Goal: Transaction & Acquisition: Book appointment/travel/reservation

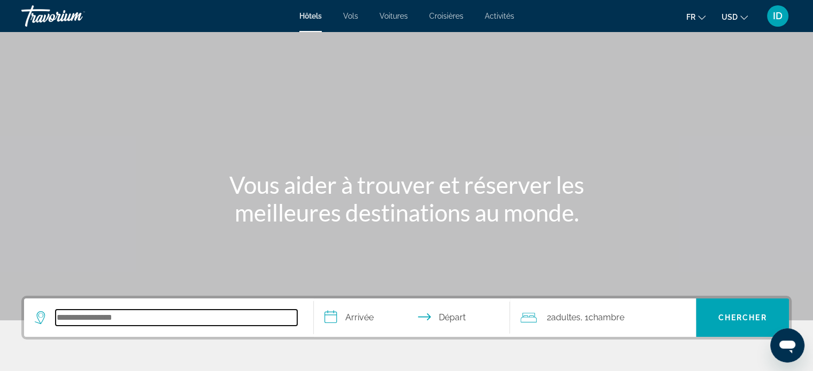
click at [127, 318] on input "Search hotel destination" at bounding box center [176, 318] width 241 height 16
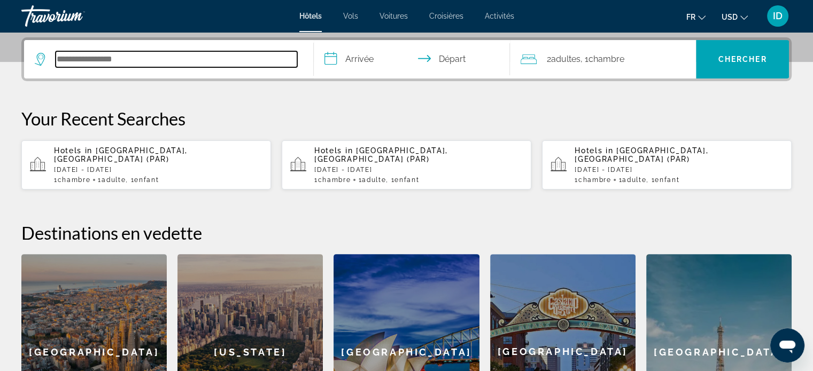
scroll to position [261, 0]
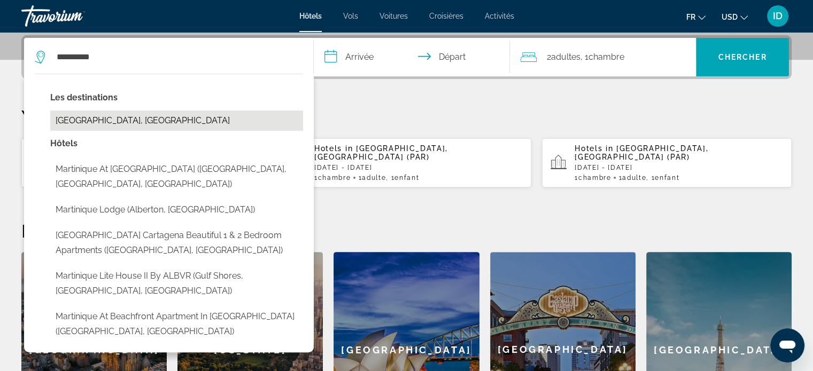
click at [145, 121] on button "[GEOGRAPHIC_DATA], [GEOGRAPHIC_DATA]" at bounding box center [176, 121] width 253 height 20
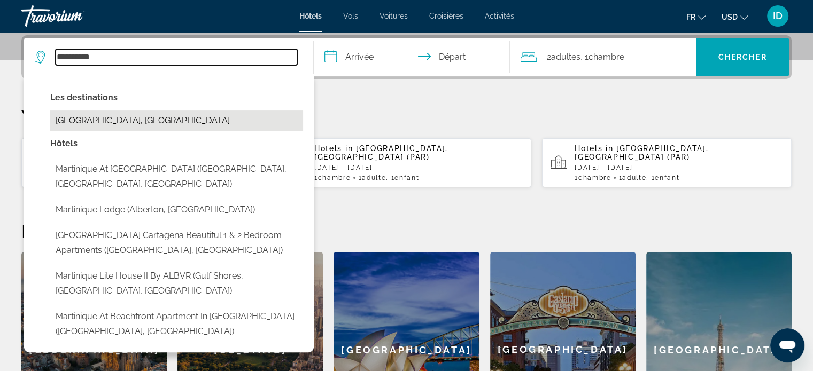
type input "**********"
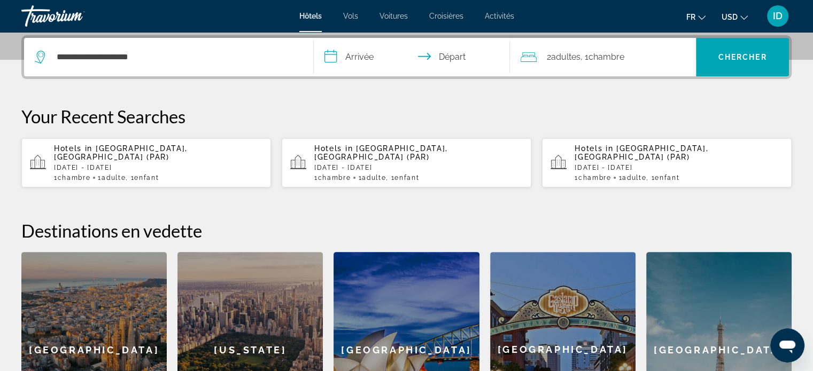
click at [564, 53] on span "Adultes" at bounding box center [564, 57] width 29 height 10
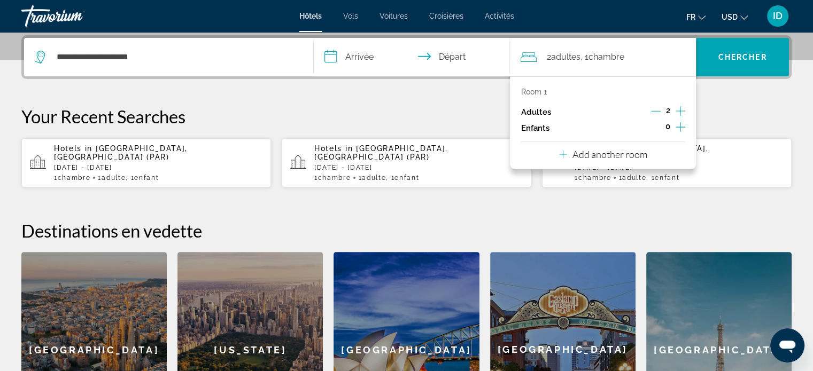
click at [657, 111] on icon "Decrement adults" at bounding box center [656, 111] width 10 height 1
click at [677, 127] on icon "Increment children" at bounding box center [680, 127] width 10 height 10
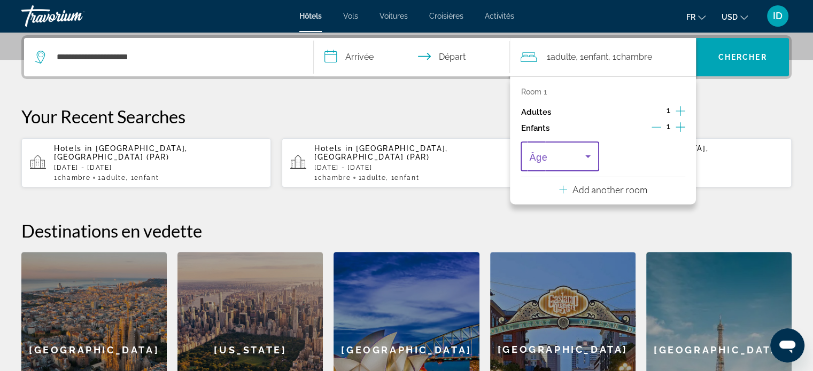
click at [583, 160] on icon "Travelers: 1 adult, 1 child" at bounding box center [587, 156] width 13 height 13
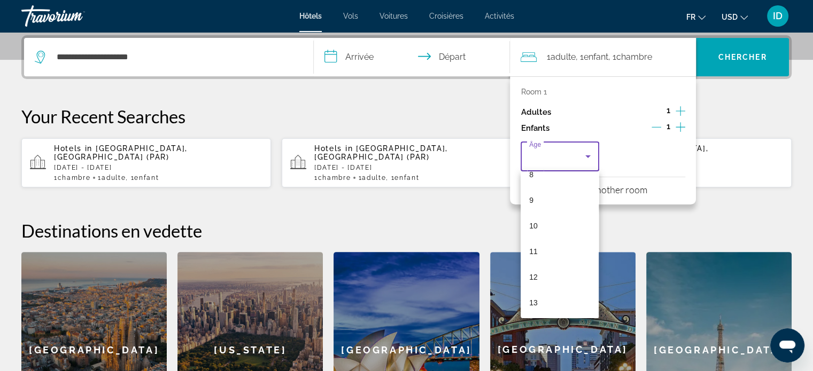
scroll to position [218, 0]
click at [541, 243] on mat-option "11" at bounding box center [559, 253] width 78 height 26
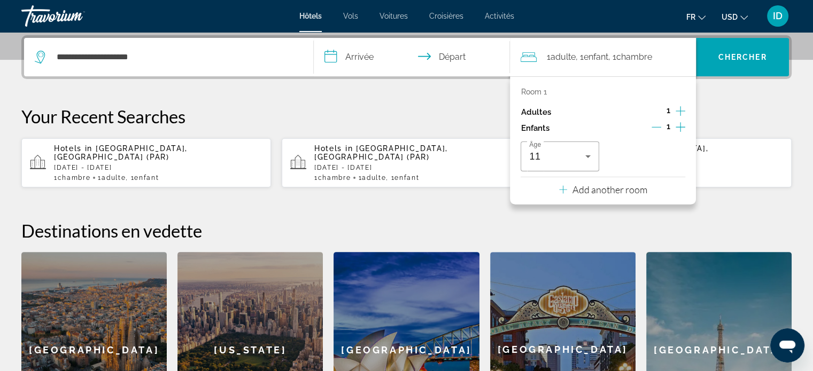
click at [361, 55] on input "**********" at bounding box center [414, 59] width 201 height 42
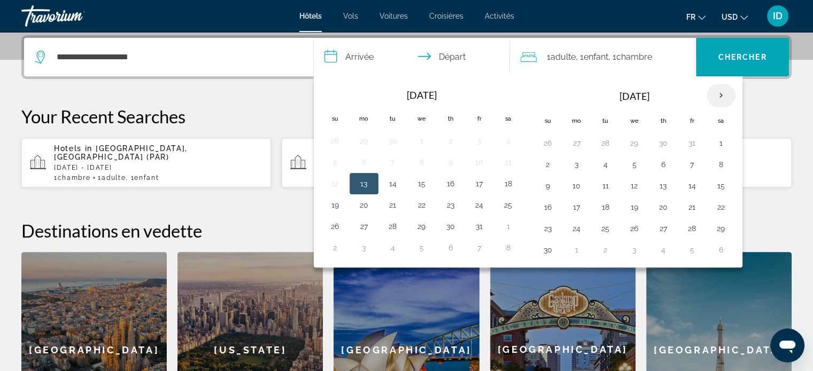
click at [716, 96] on th "Next month" at bounding box center [720, 96] width 29 height 24
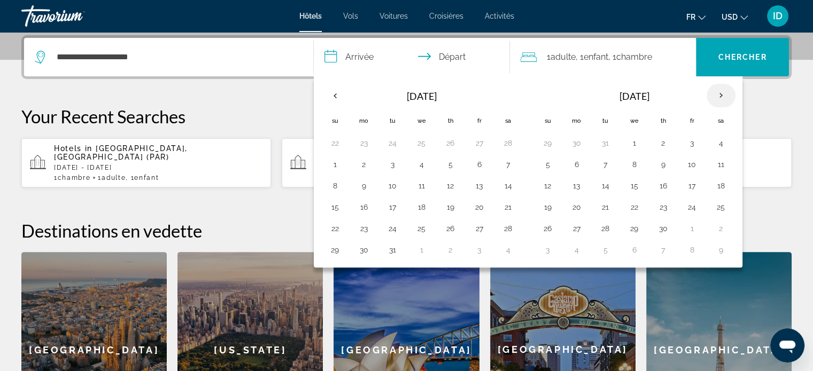
click at [716, 96] on th "Next month" at bounding box center [720, 96] width 29 height 24
click at [504, 161] on button "11" at bounding box center [508, 164] width 17 height 15
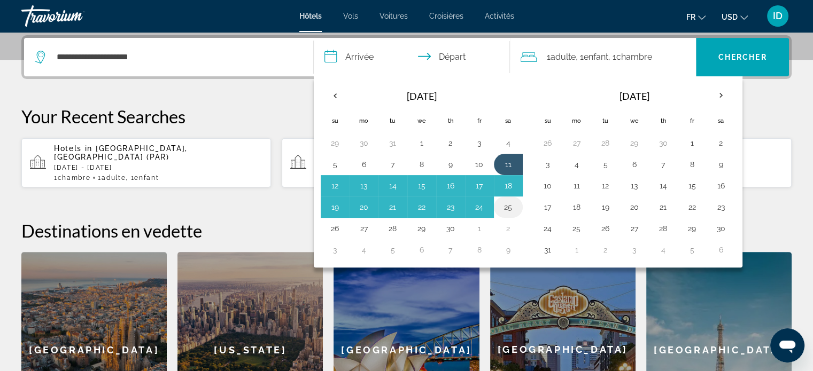
click at [508, 207] on button "25" at bounding box center [508, 207] width 17 height 15
type input "**********"
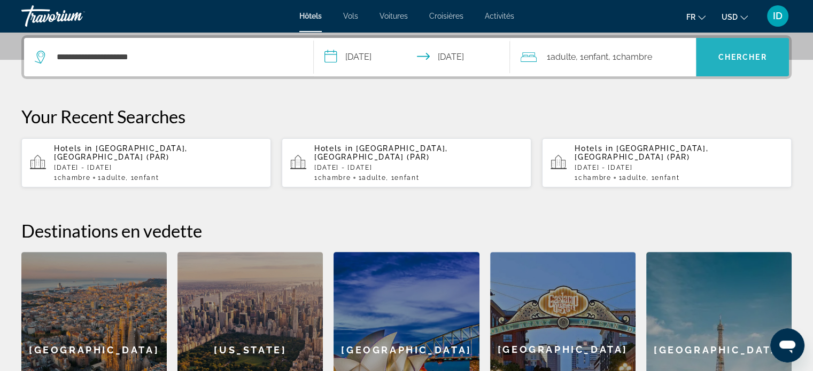
click at [722, 59] on span "Chercher" at bounding box center [742, 57] width 49 height 9
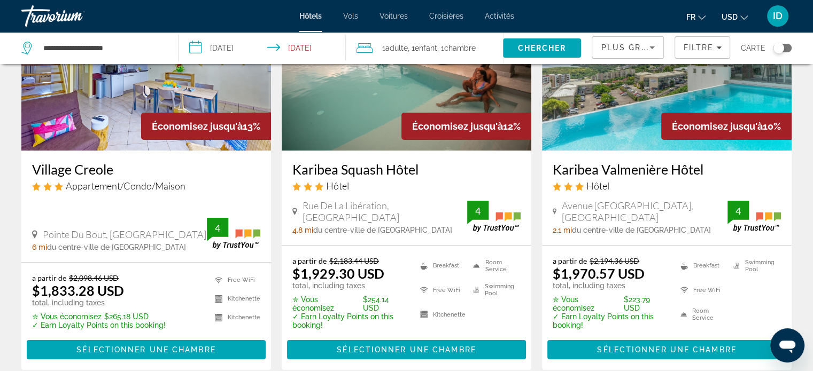
scroll to position [124, 0]
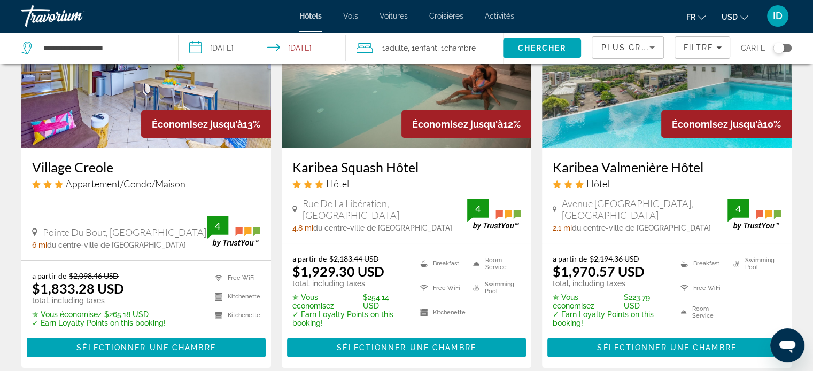
click at [733, 21] on button "USD USD ($) MXN (Mex$) CAD (Can$) GBP (£) EUR (€) AUD (A$) NZD (NZ$) CNY (CN¥)" at bounding box center [734, 16] width 26 height 15
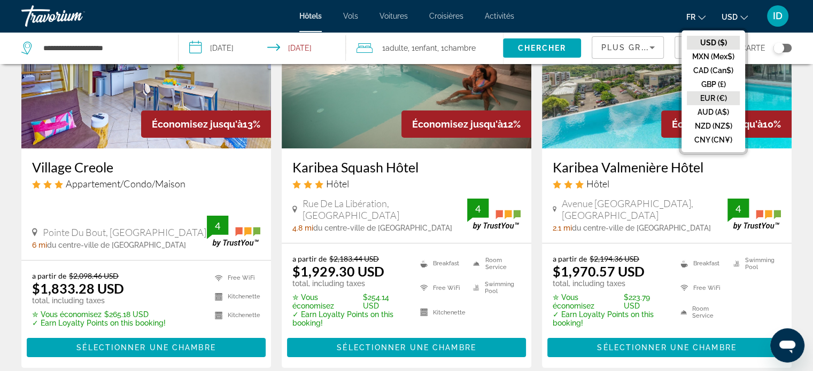
click at [712, 96] on button "EUR (€)" at bounding box center [713, 98] width 53 height 14
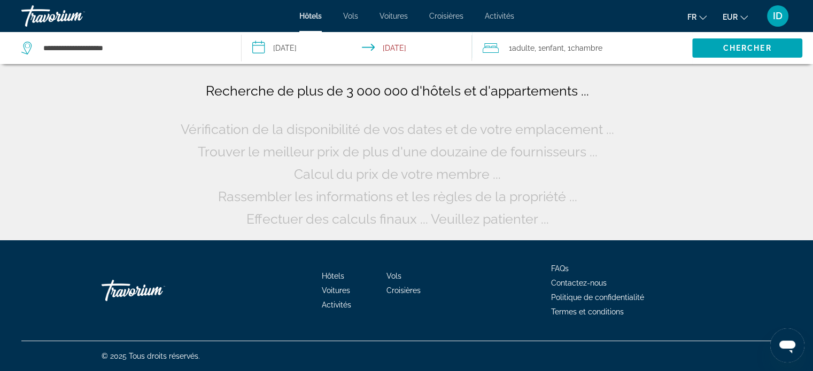
scroll to position [0, 0]
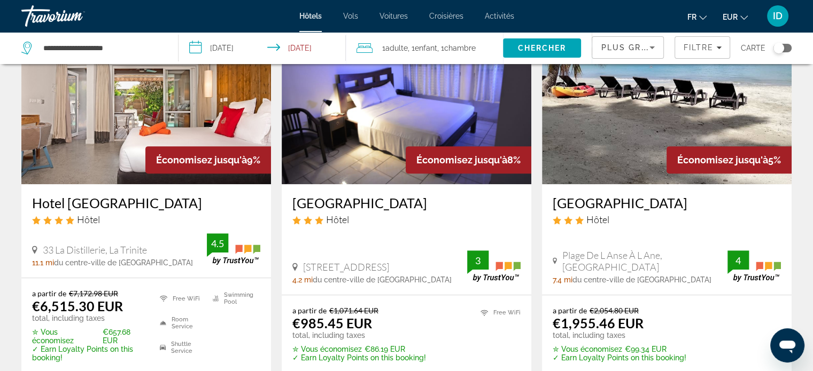
scroll to position [500, 0]
click at [395, 124] on img "Main content" at bounding box center [407, 98] width 250 height 171
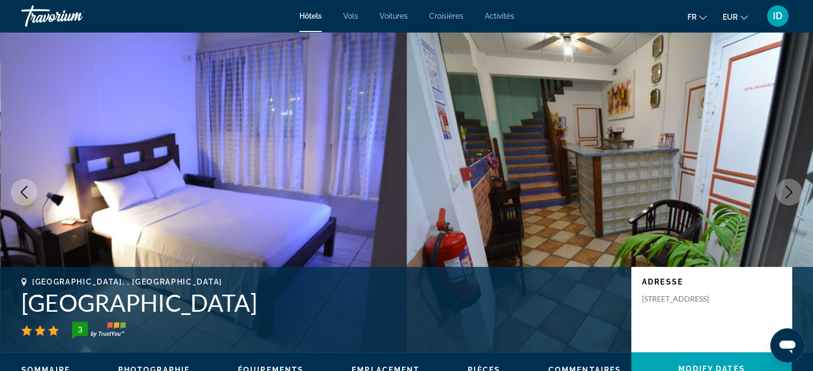
click at [784, 189] on icon "Next image" at bounding box center [788, 192] width 13 height 13
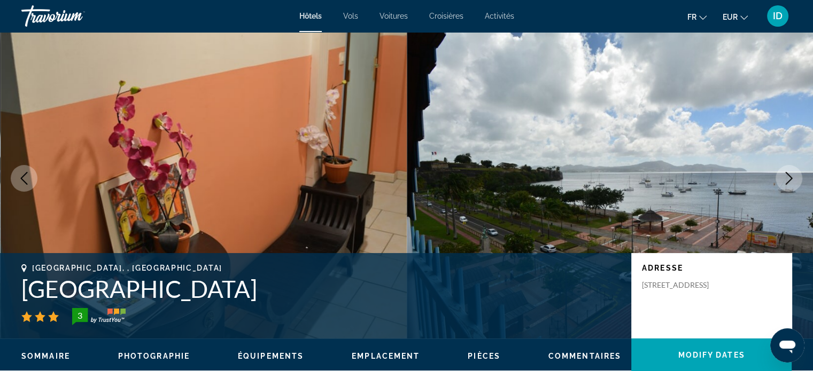
scroll to position [13, 0]
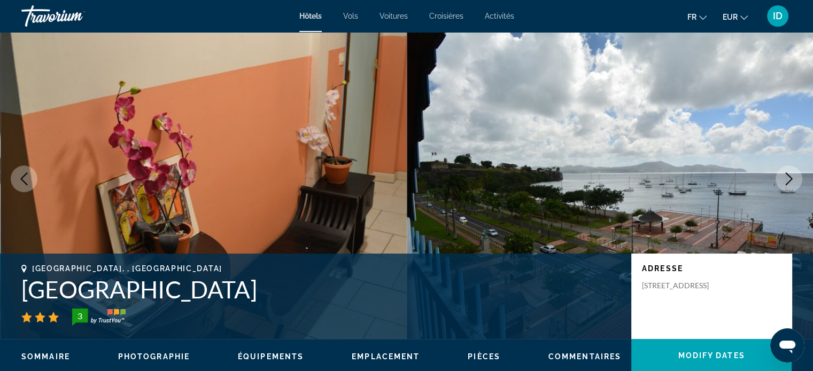
click at [784, 189] on button "Next image" at bounding box center [788, 179] width 27 height 27
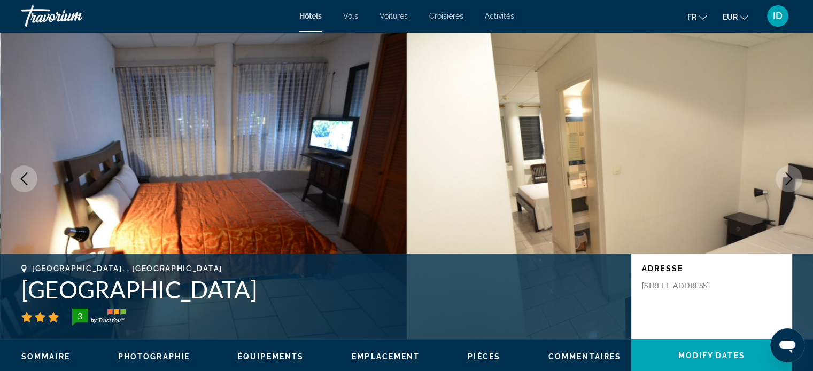
click at [784, 189] on button "Next image" at bounding box center [788, 179] width 27 height 27
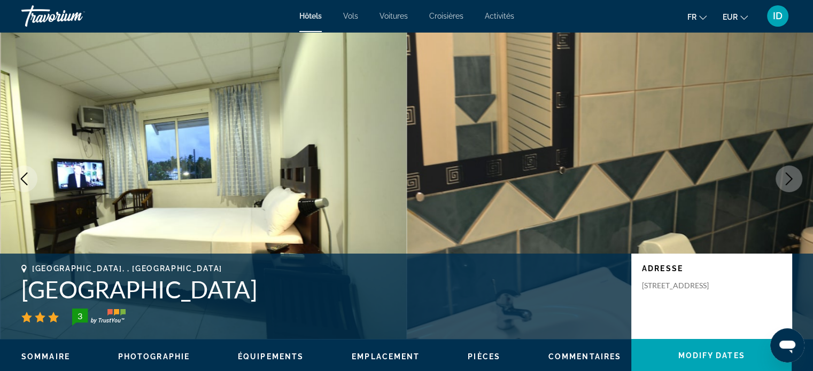
click at [784, 189] on button "Next image" at bounding box center [788, 179] width 27 height 27
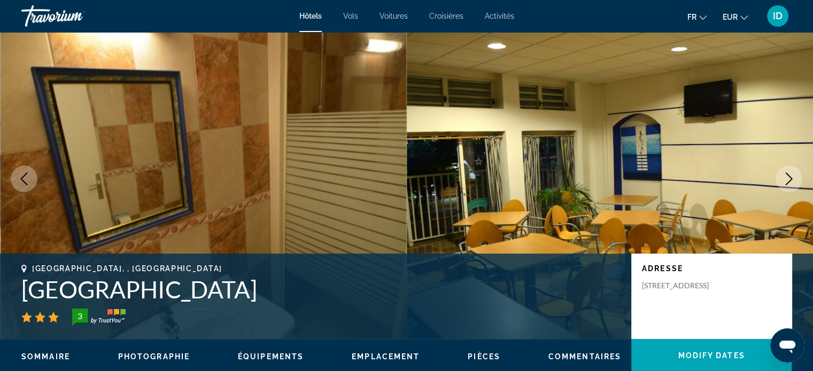
click at [784, 189] on button "Next image" at bounding box center [788, 179] width 27 height 27
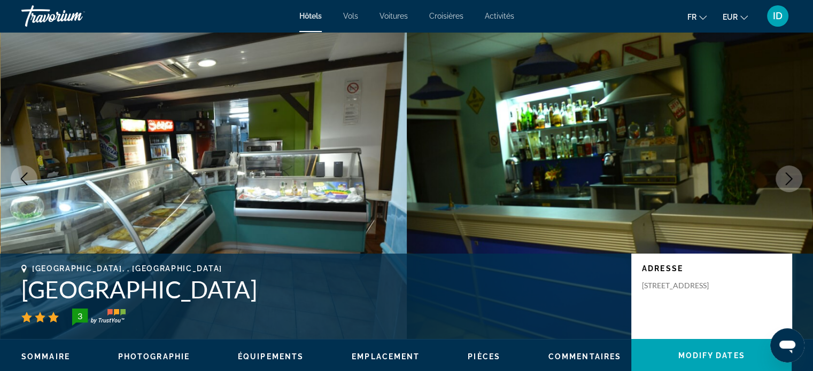
click at [784, 189] on button "Next image" at bounding box center [788, 179] width 27 height 27
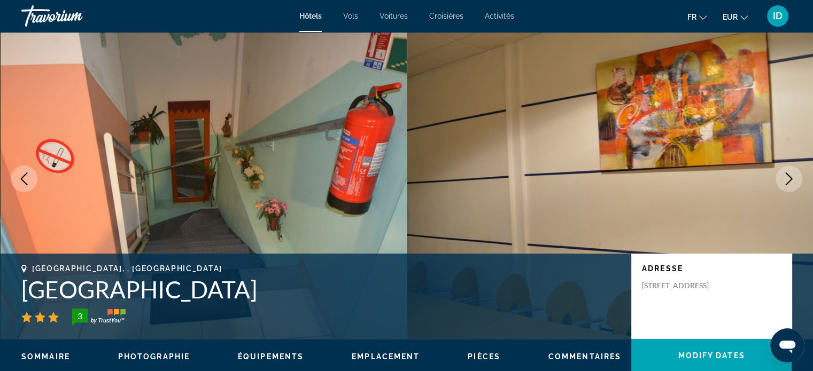
click at [784, 189] on button "Next image" at bounding box center [788, 179] width 27 height 27
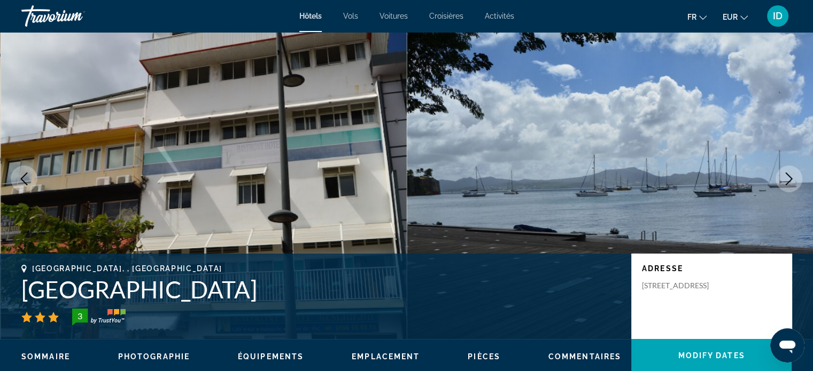
click at [784, 189] on button "Next image" at bounding box center [788, 179] width 27 height 27
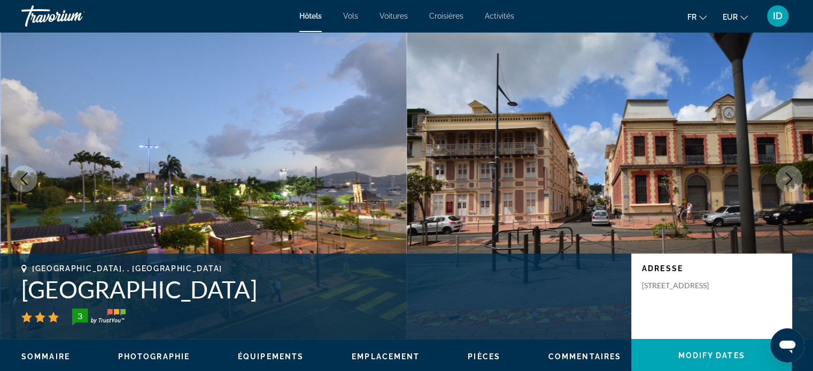
click at [784, 189] on button "Next image" at bounding box center [788, 179] width 27 height 27
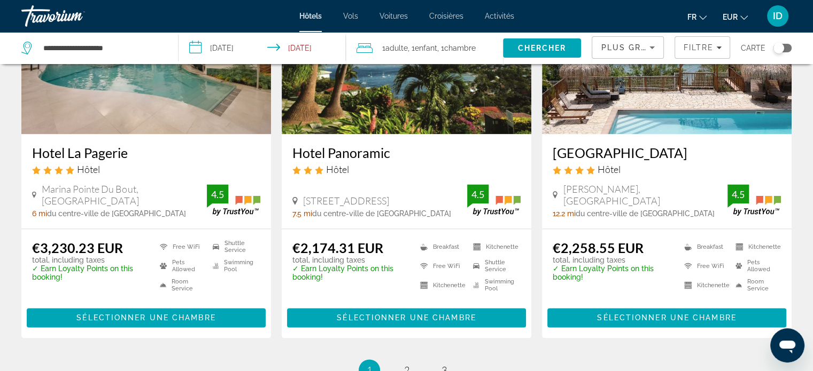
scroll to position [1525, 0]
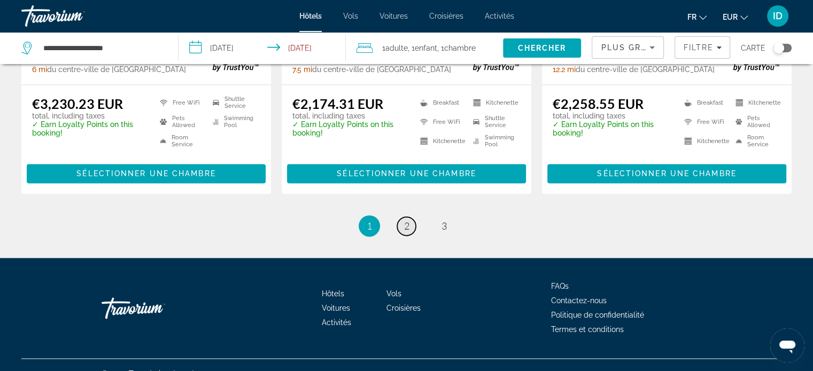
click at [410, 217] on link "page 2" at bounding box center [406, 226] width 19 height 19
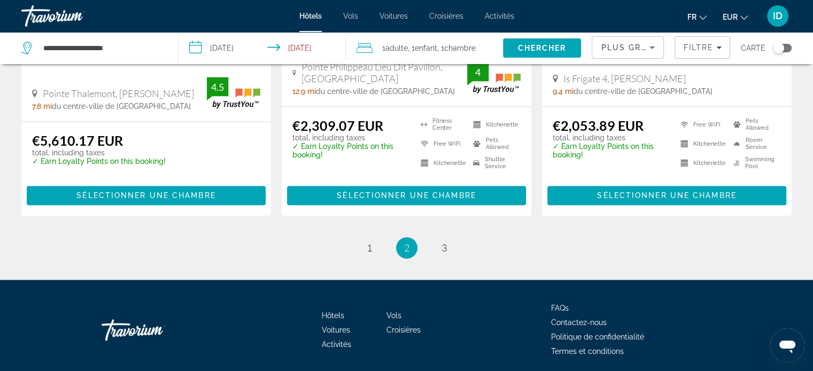
scroll to position [1488, 0]
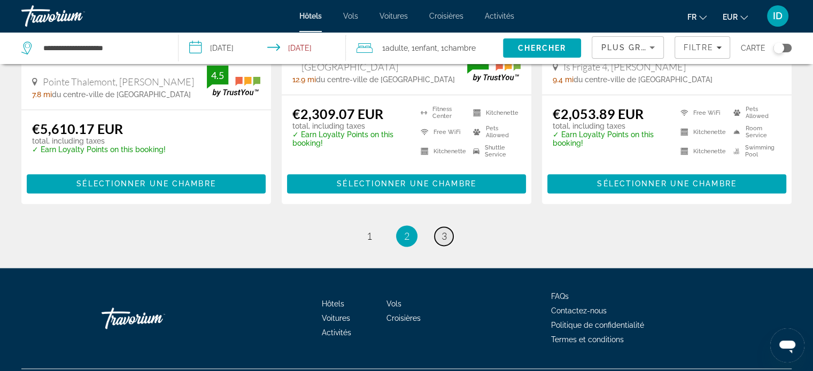
click at [441, 230] on span "3" at bounding box center [443, 236] width 5 height 12
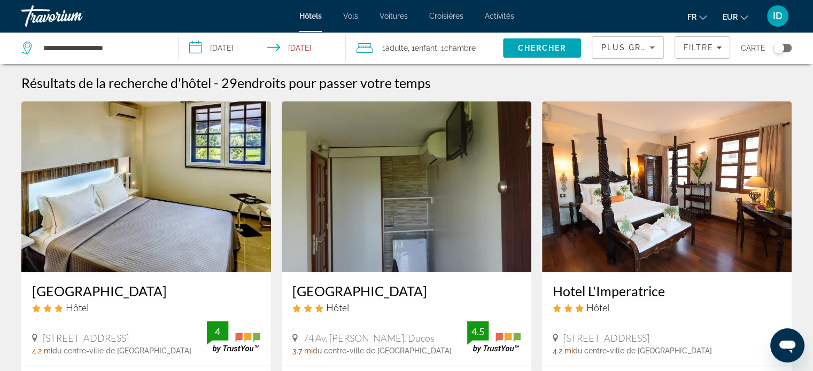
click at [482, 200] on img "Main content" at bounding box center [407, 187] width 250 height 171
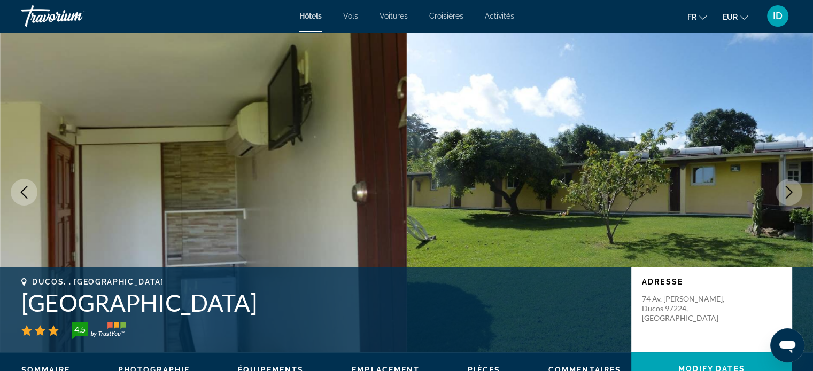
click at [783, 192] on icon "Next image" at bounding box center [788, 192] width 13 height 13
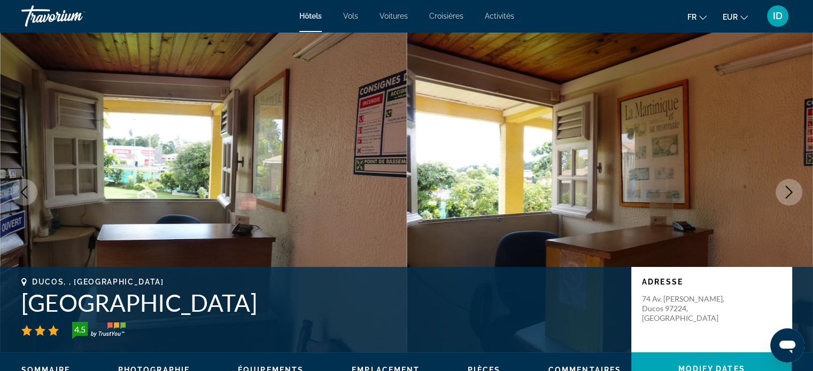
click at [783, 192] on icon "Next image" at bounding box center [788, 192] width 13 height 13
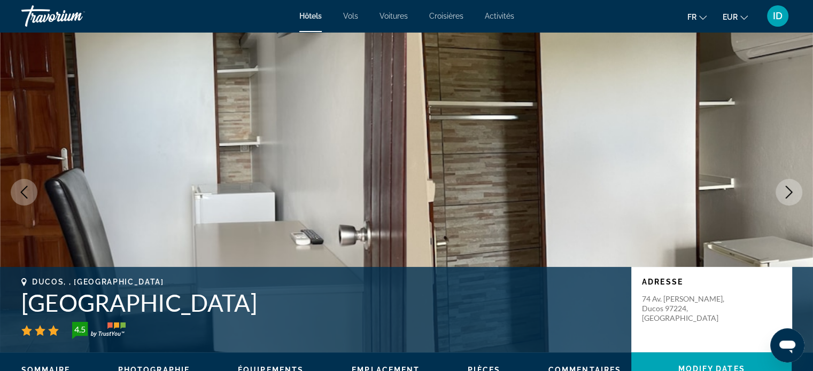
click at [783, 192] on icon "Next image" at bounding box center [788, 192] width 13 height 13
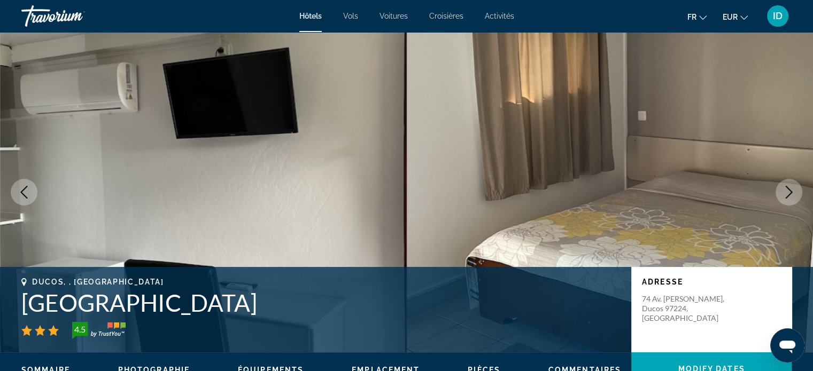
click at [783, 192] on icon "Next image" at bounding box center [788, 192] width 13 height 13
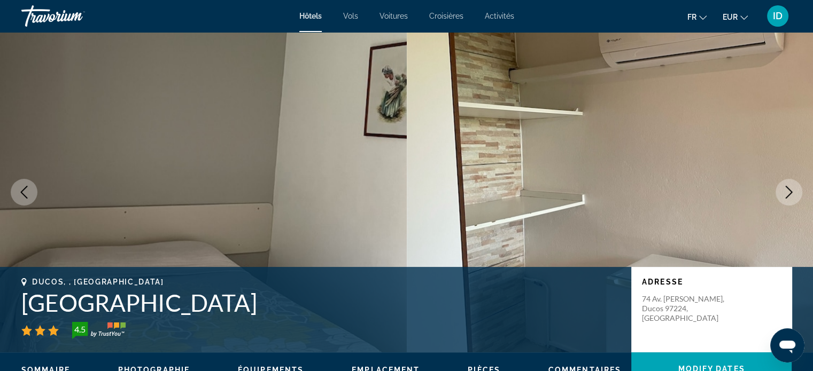
click at [783, 192] on icon "Next image" at bounding box center [788, 192] width 13 height 13
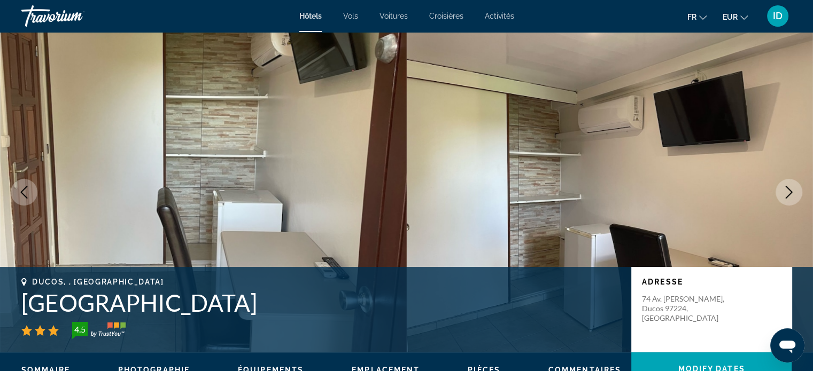
click at [783, 192] on icon "Next image" at bounding box center [788, 192] width 13 height 13
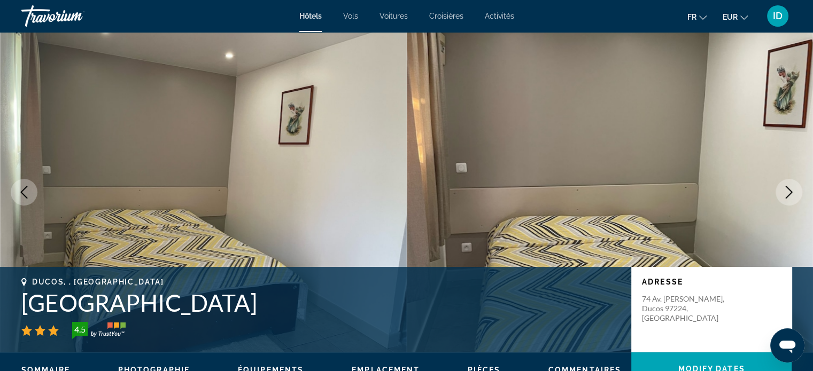
click at [783, 192] on icon "Next image" at bounding box center [788, 192] width 13 height 13
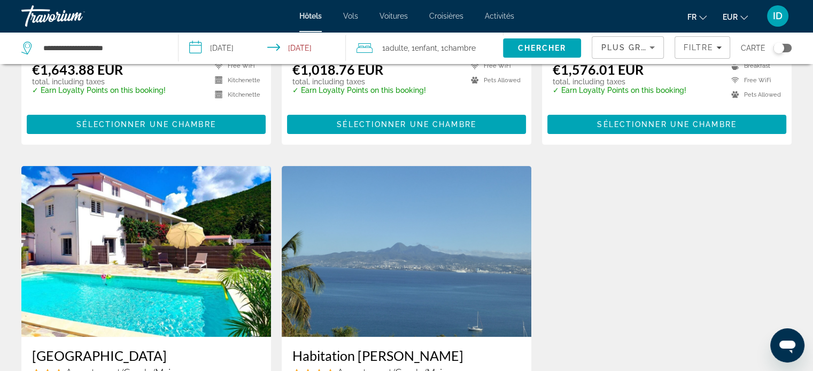
scroll to position [316, 0]
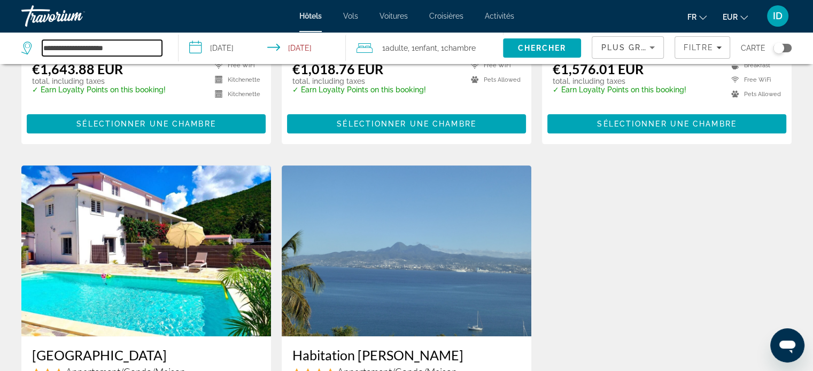
click at [126, 53] on input "**********" at bounding box center [102, 48] width 120 height 16
type input "*"
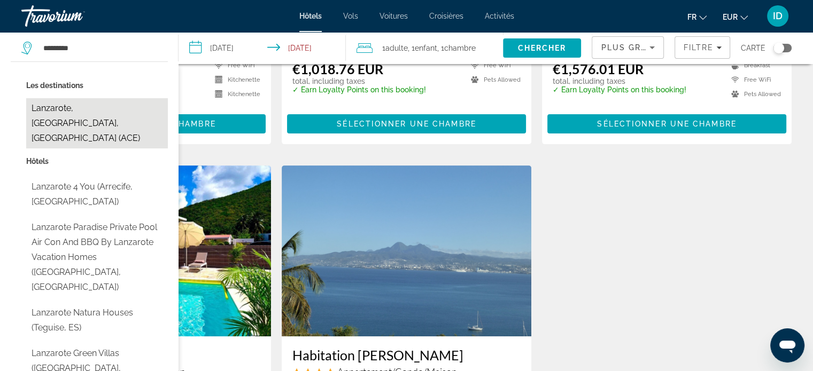
click at [121, 111] on button "Lanzarote, [GEOGRAPHIC_DATA], [GEOGRAPHIC_DATA] (ACE)" at bounding box center [97, 123] width 142 height 50
type input "**********"
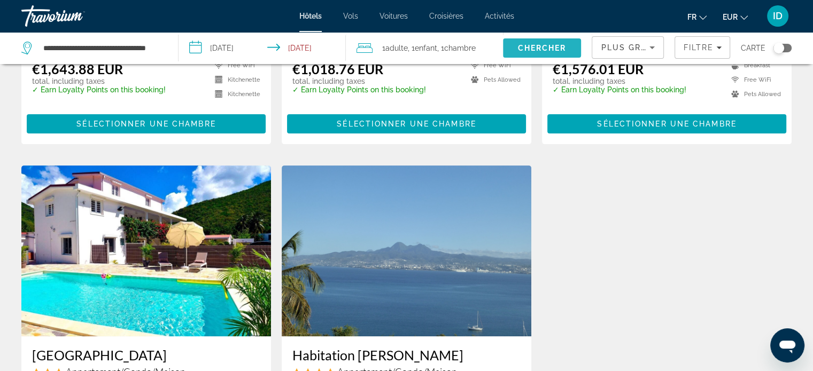
click at [543, 48] on span "Chercher" at bounding box center [542, 48] width 49 height 9
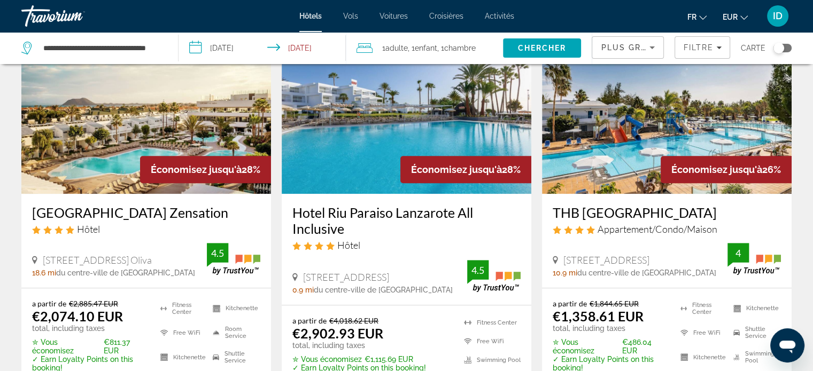
scroll to position [930, 0]
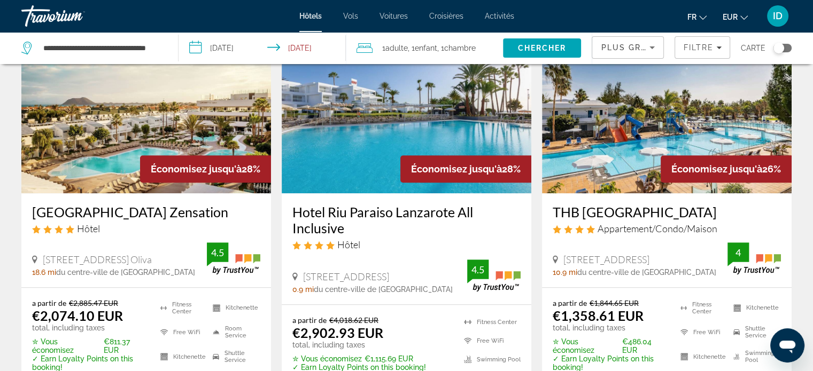
click at [234, 42] on input "**********" at bounding box center [264, 49] width 172 height 35
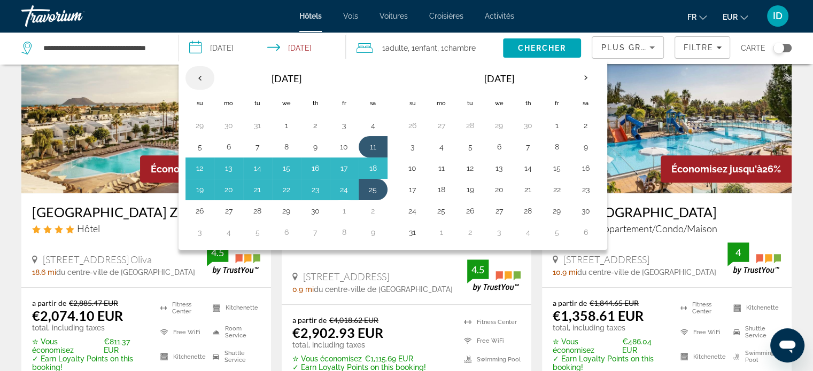
click at [198, 75] on th "Previous month" at bounding box center [199, 78] width 29 height 24
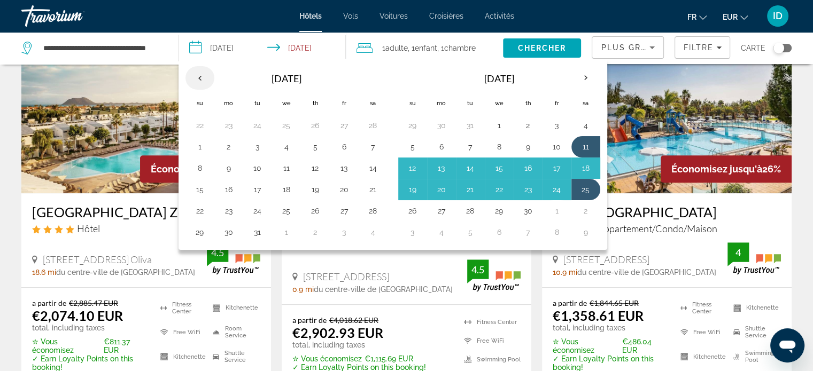
click at [198, 75] on th "Previous month" at bounding box center [199, 78] width 29 height 24
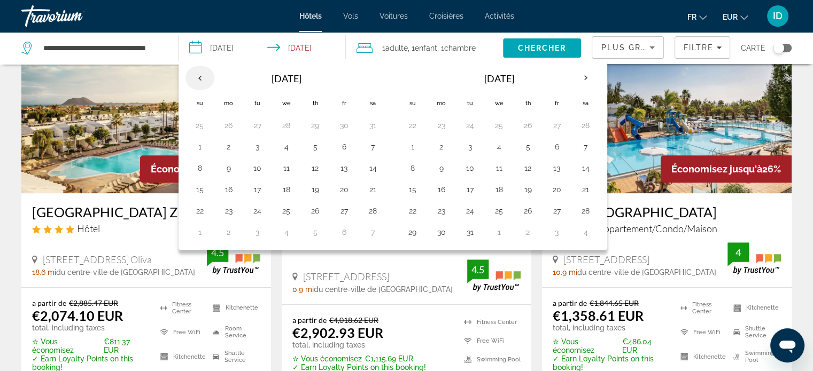
click at [198, 75] on th "Previous month" at bounding box center [199, 78] width 29 height 24
click at [558, 189] on button "26" at bounding box center [556, 189] width 17 height 15
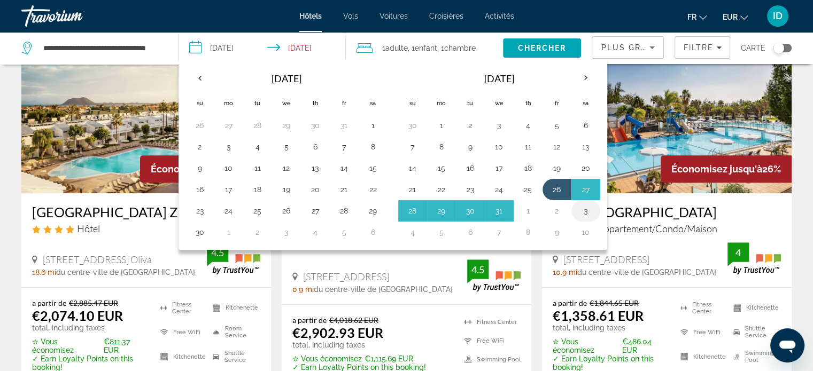
click at [577, 207] on button "3" at bounding box center [585, 211] width 17 height 15
type input "**********"
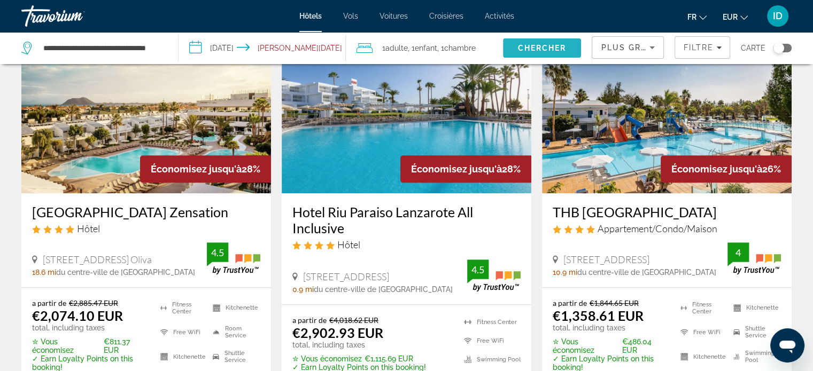
click at [536, 49] on span "Chercher" at bounding box center [542, 48] width 49 height 9
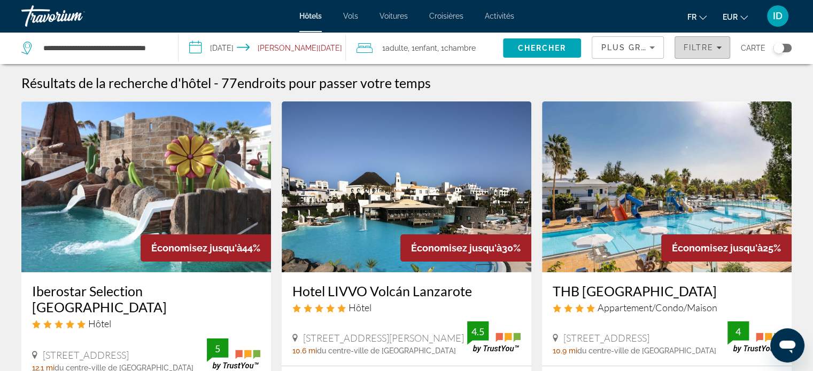
click at [686, 48] on span "Filtre" at bounding box center [698, 47] width 30 height 9
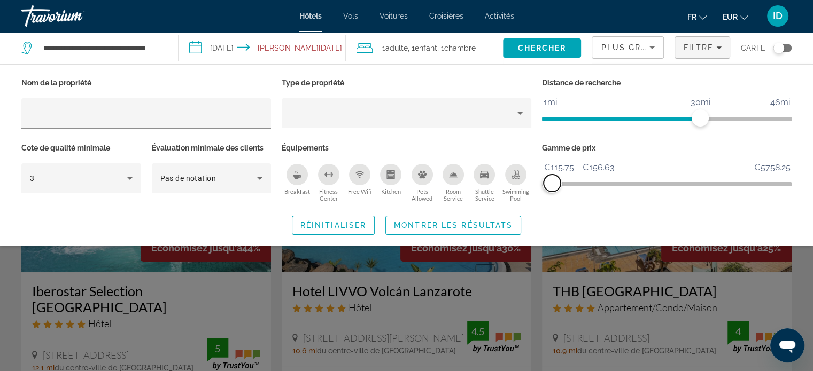
drag, startPoint x: 783, startPoint y: 180, endPoint x: 552, endPoint y: 198, distance: 232.1
click at [552, 198] on div "Gamme de prix €115.75 €5758.25 €115.75 €156.63 €115.75 - €156.63" at bounding box center [666, 173] width 260 height 65
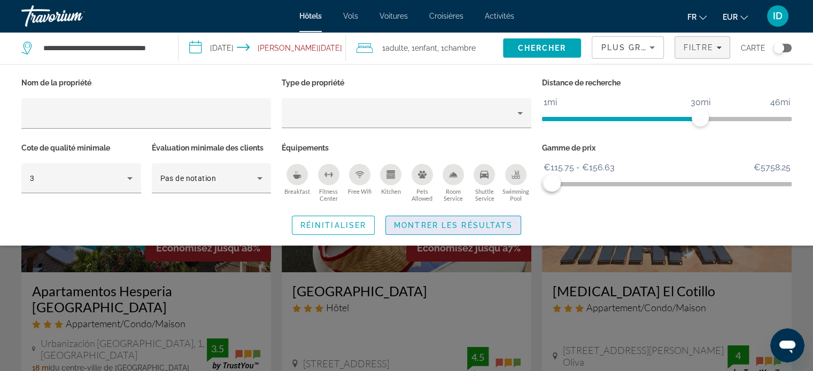
click at [428, 225] on span "Montrer les résultats" at bounding box center [453, 225] width 119 height 9
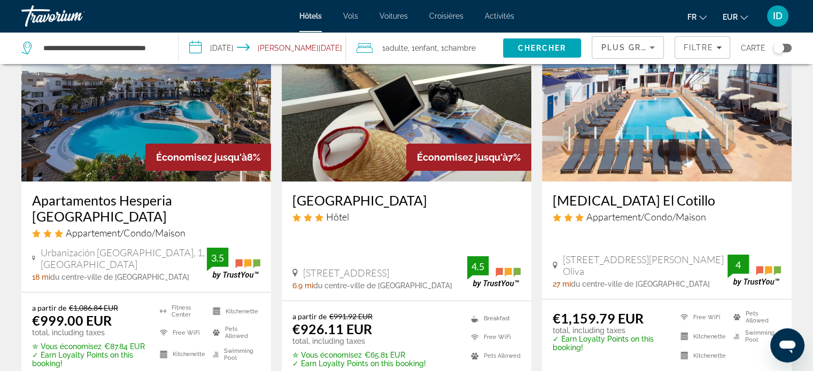
scroll to position [93, 0]
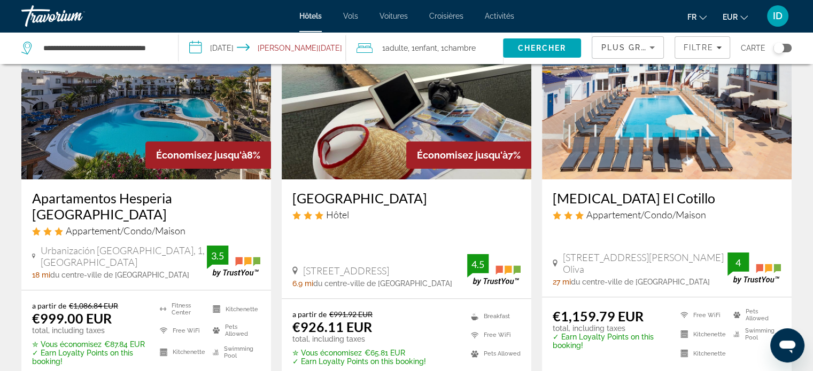
click at [130, 127] on img "Main content" at bounding box center [146, 94] width 250 height 171
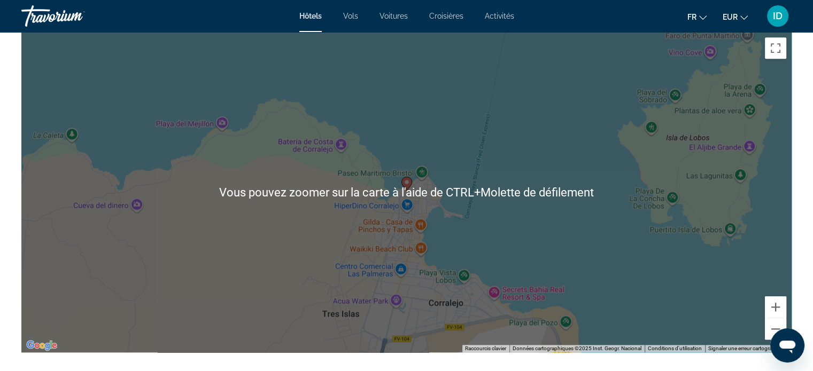
scroll to position [1047, 0]
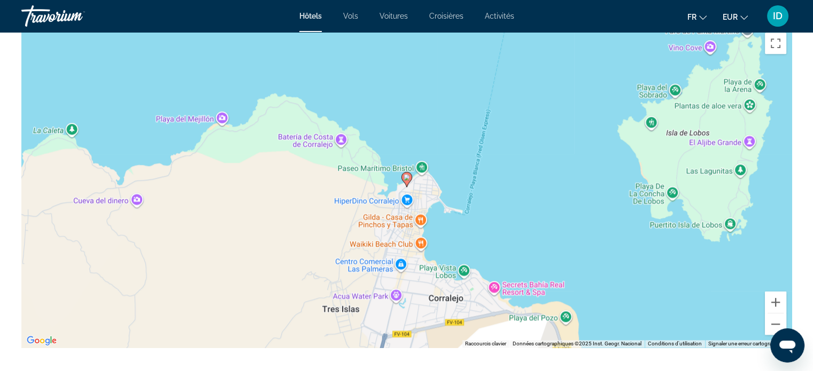
click at [472, 233] on div "Pour activer le glissement avec le clavier, appuyez sur Alt+Entrée. Une fois ce…" at bounding box center [406, 187] width 770 height 321
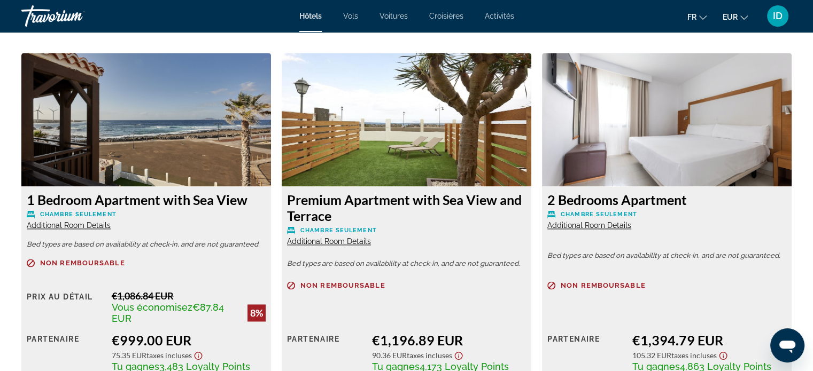
scroll to position [1461, 0]
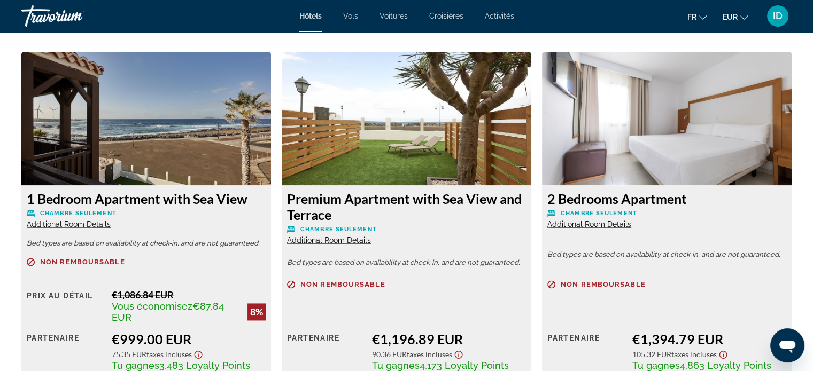
click at [229, 116] on img "Main content" at bounding box center [146, 119] width 250 height 134
click at [172, 155] on img "Main content" at bounding box center [146, 119] width 250 height 134
click at [129, 153] on img "Main content" at bounding box center [146, 119] width 250 height 134
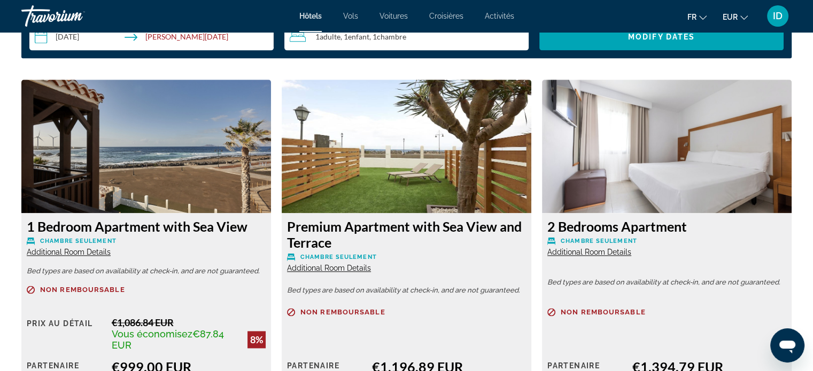
scroll to position [1432, 0]
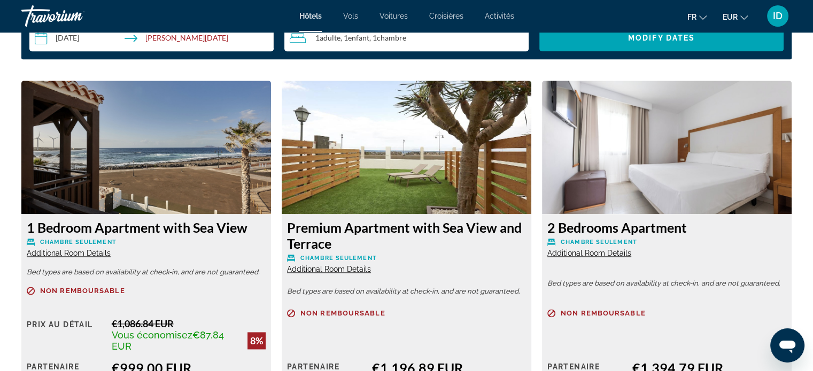
click at [122, 152] on img "Main content" at bounding box center [146, 148] width 250 height 134
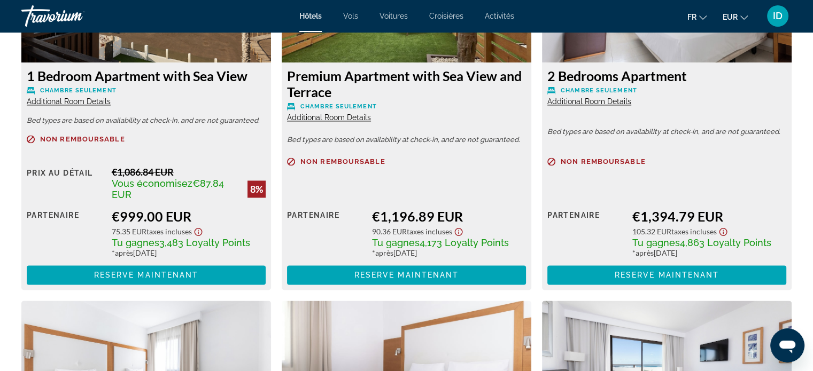
scroll to position [1592, 0]
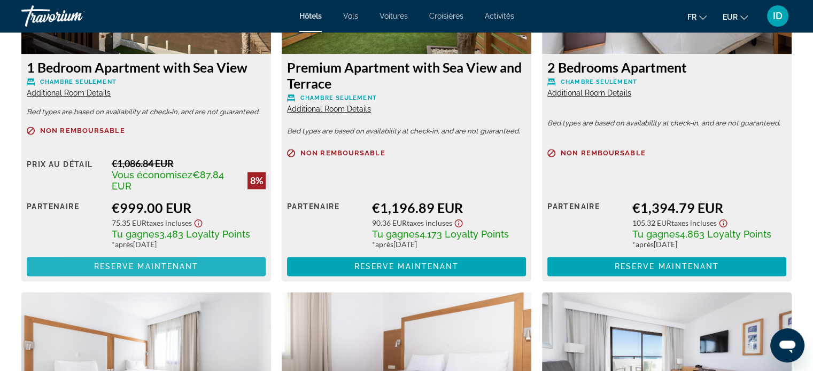
click at [96, 261] on span "Main content" at bounding box center [146, 267] width 239 height 26
